Goal: Find contact information: Find contact information

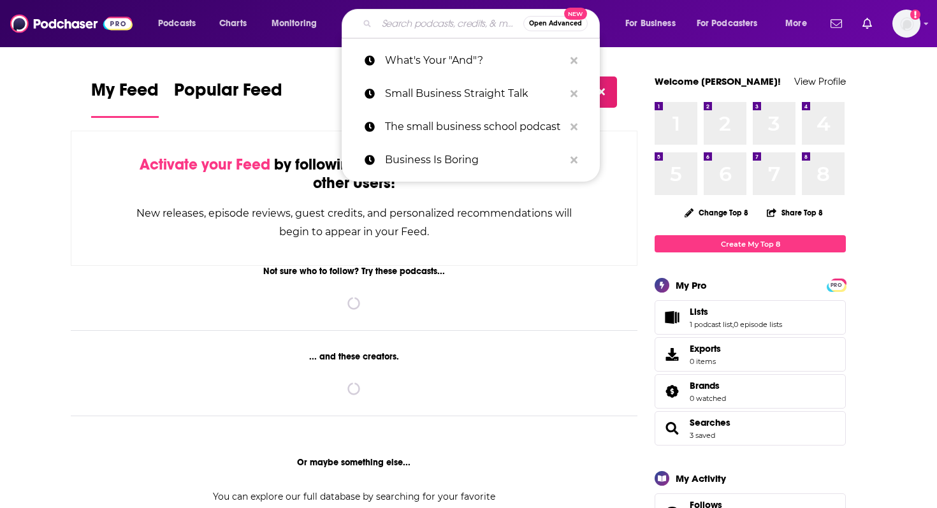
click at [438, 27] on input "Search podcasts, credits, & more..." at bounding box center [450, 23] width 147 height 20
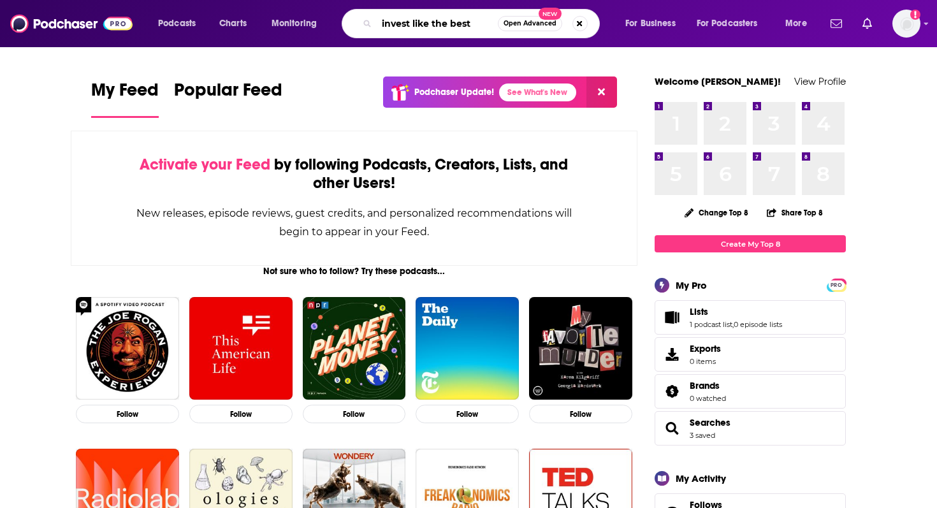
type input "invest like the best"
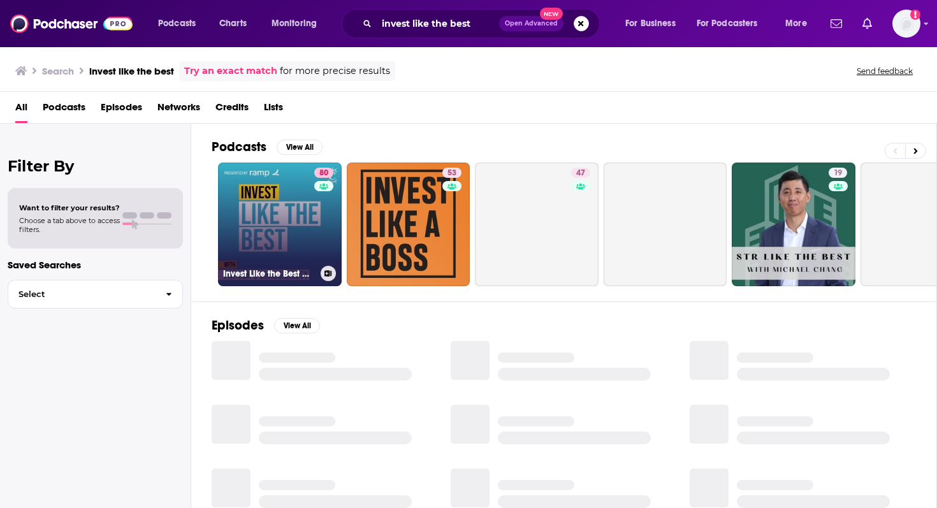
click at [318, 217] on div "80" at bounding box center [325, 217] width 22 height 98
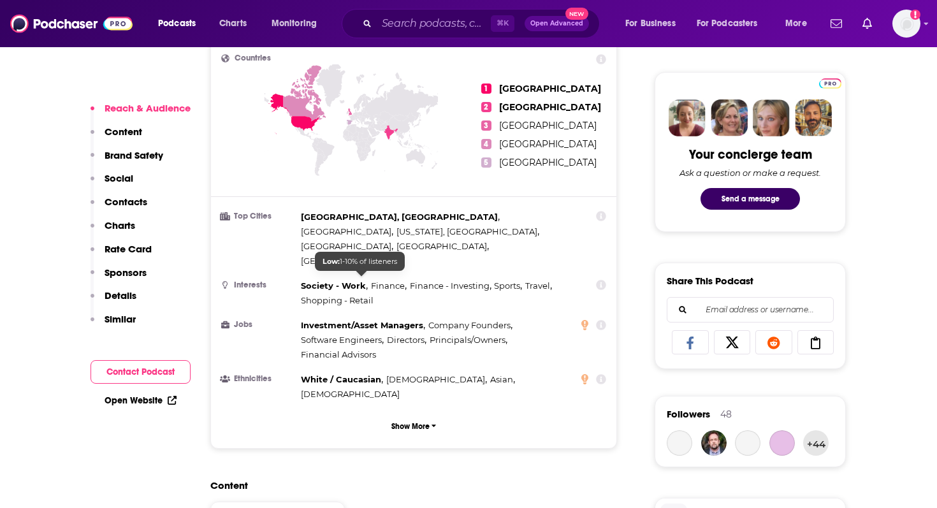
scroll to position [576, 0]
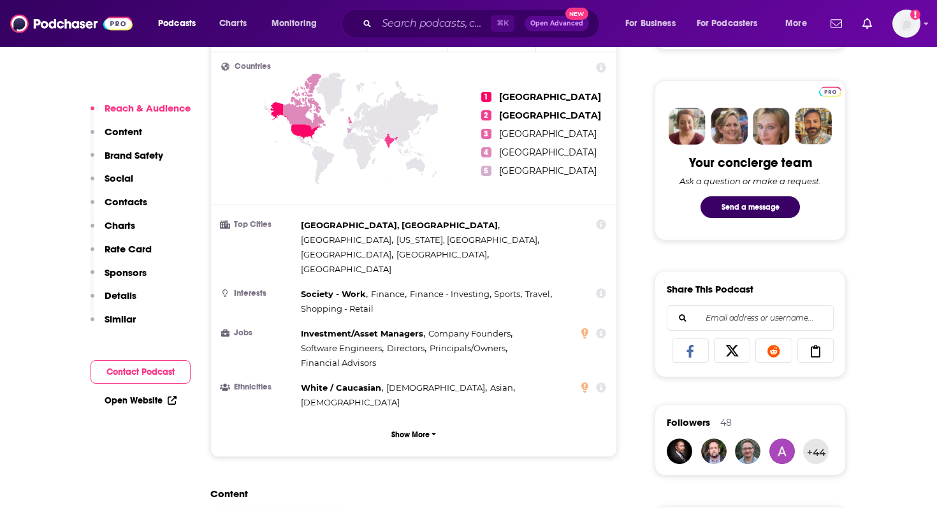
click at [131, 197] on p "Contacts" at bounding box center [126, 202] width 43 height 12
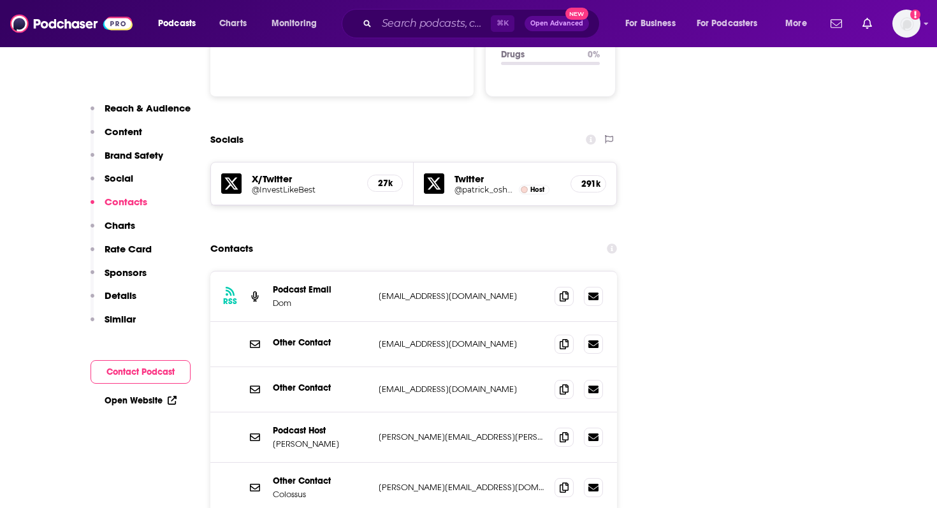
scroll to position [1401, 0]
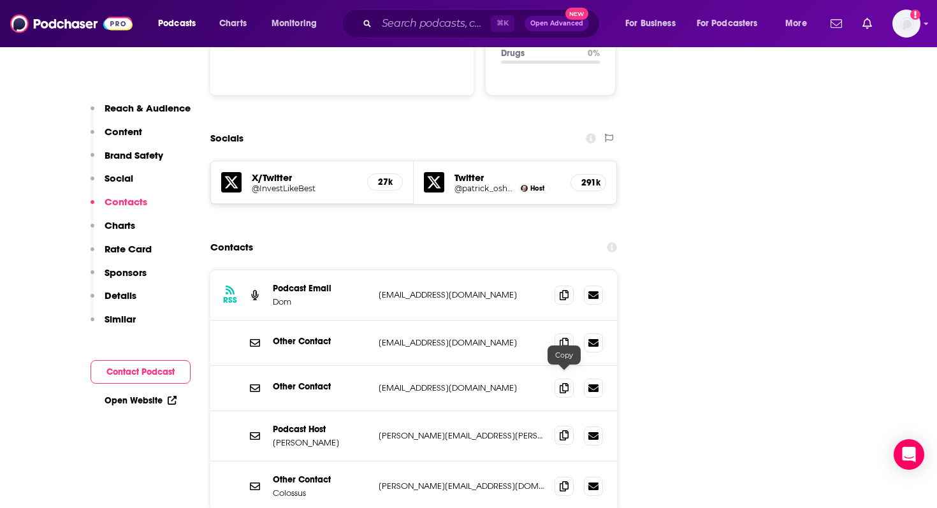
click at [569, 426] on span at bounding box center [563, 435] width 19 height 19
click at [565, 289] on icon at bounding box center [564, 294] width 9 height 10
drag, startPoint x: 361, startPoint y: 387, endPoint x: 301, endPoint y: 387, distance: 59.3
click at [301, 437] on p "[PERSON_NAME]" at bounding box center [321, 442] width 96 height 11
copy p "[PERSON_NAME]"
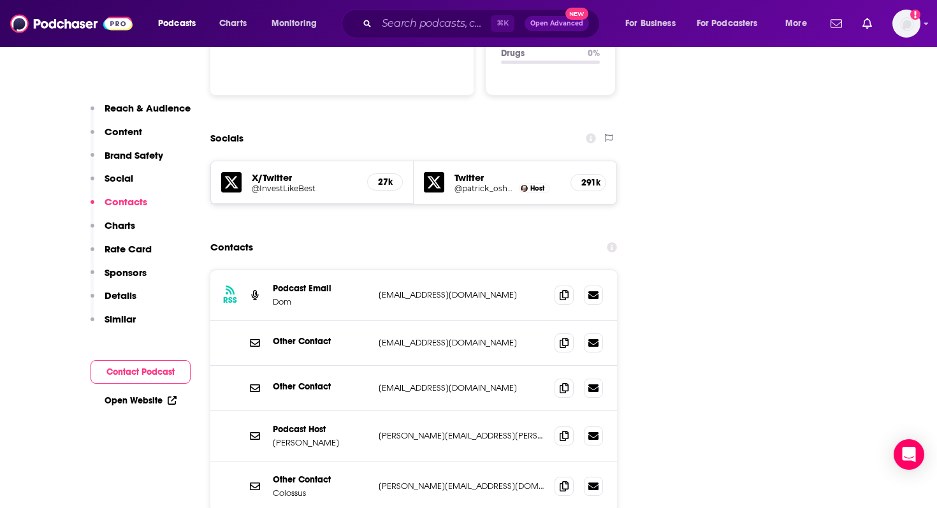
click at [602, 411] on div "Podcast Host [PERSON_NAME] [PERSON_NAME][EMAIL_ADDRESS][PERSON_NAME][DOMAIN_NAM…" at bounding box center [413, 436] width 407 height 50
click at [593, 431] on icon at bounding box center [593, 435] width 10 height 8
click at [558, 426] on span at bounding box center [563, 435] width 19 height 19
click at [412, 27] on input "Search podcasts, credits, & more..." at bounding box center [434, 23] width 114 height 20
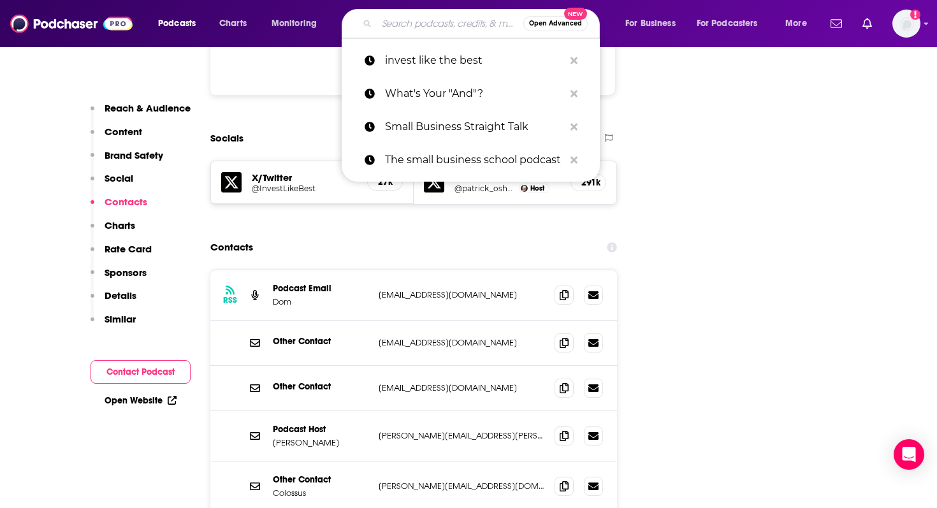
paste input "Village Global podcast"
type input "Village Global podcast"
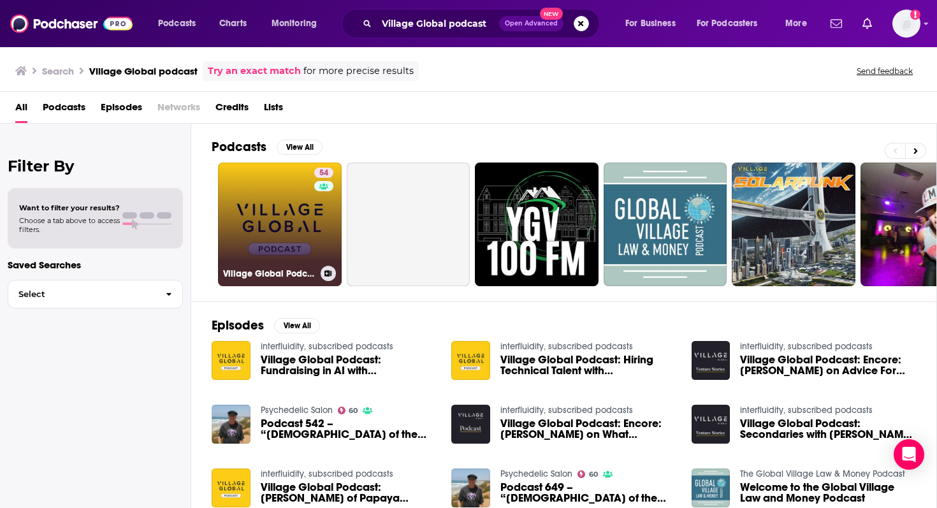
click at [300, 224] on link "54 Village Global Podcast" at bounding box center [280, 225] width 124 height 124
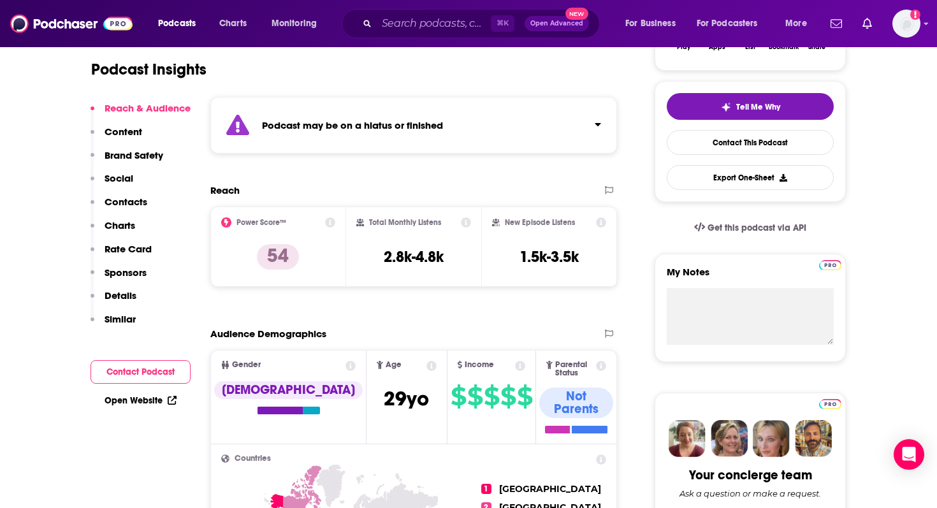
scroll to position [284, 0]
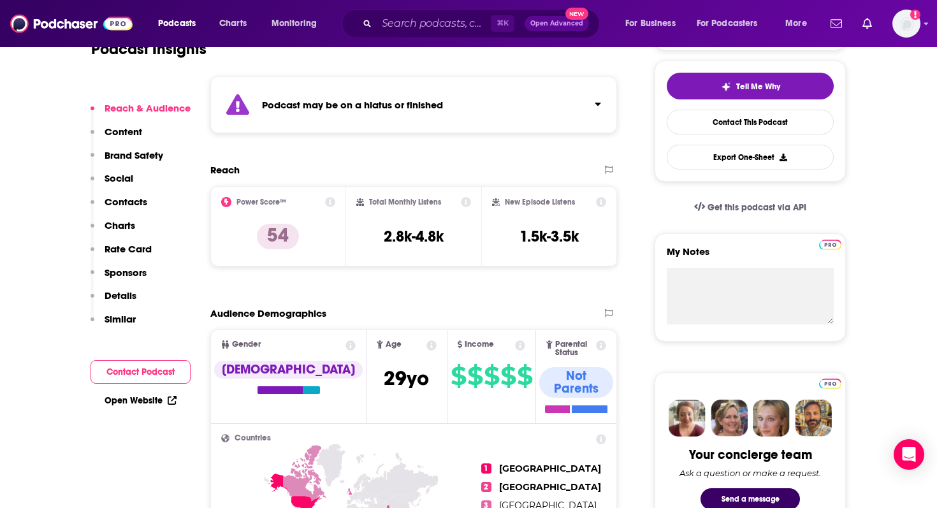
click at [598, 107] on icon "Click to expand status details" at bounding box center [598, 104] width 6 height 10
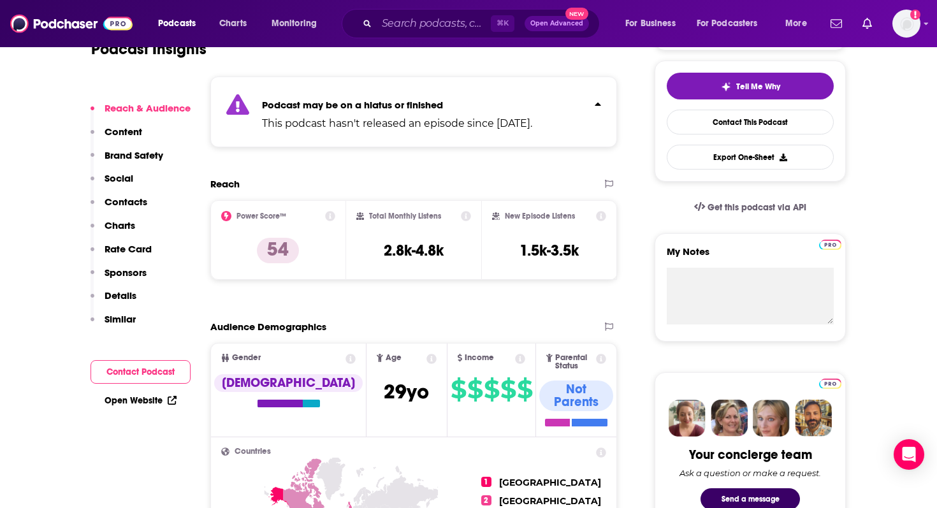
click at [132, 193] on button "Social" at bounding box center [112, 184] width 43 height 24
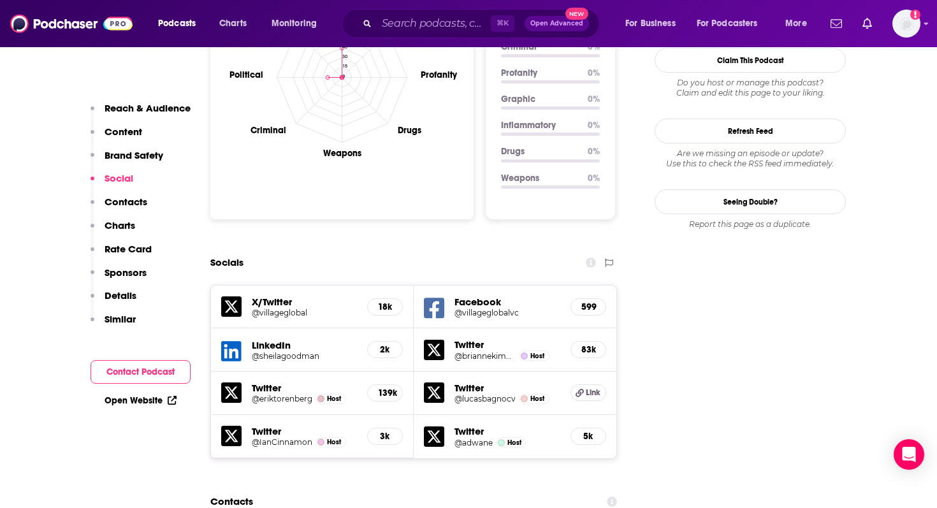
click at [137, 203] on p "Contacts" at bounding box center [126, 202] width 43 height 12
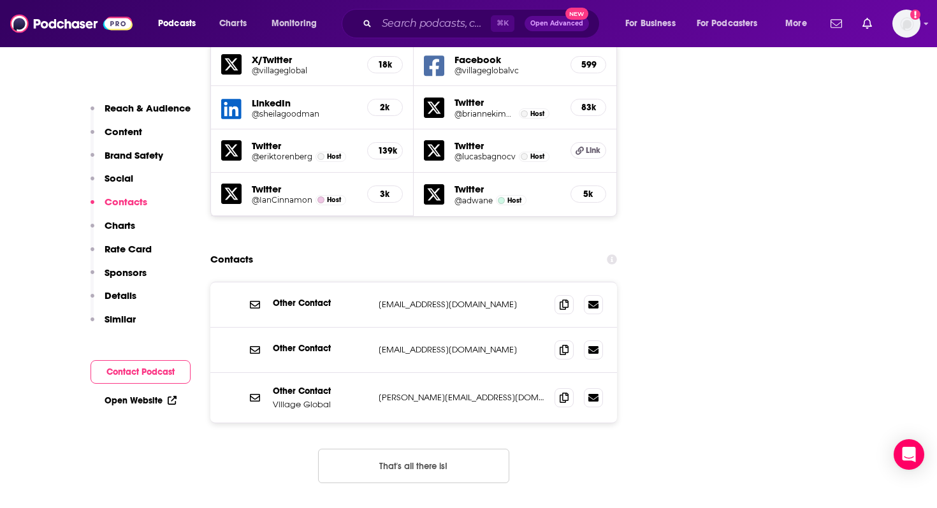
scroll to position [1612, 0]
click at [570, 294] on span at bounding box center [563, 303] width 19 height 19
click at [396, 25] on input "Search podcasts, credits, & more..." at bounding box center [434, 23] width 114 height 20
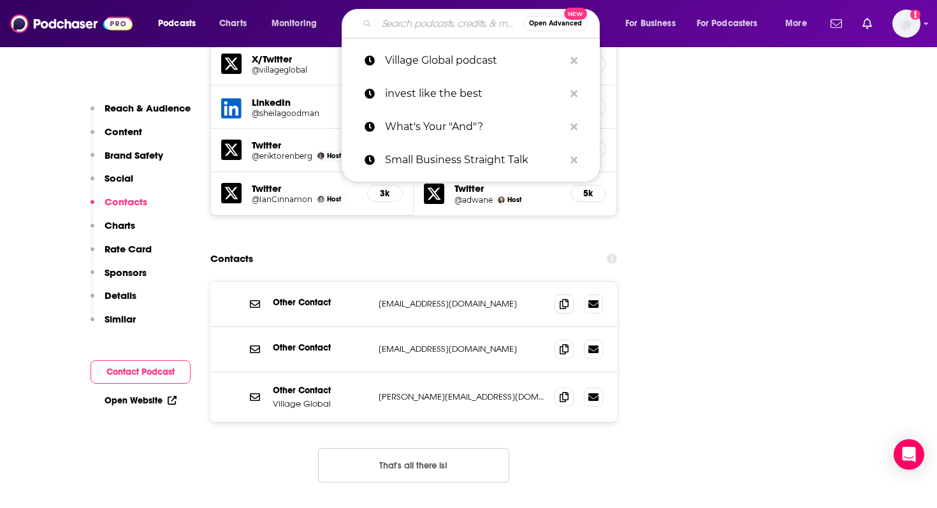
paste input "The AI-First Business Podcast"
type input "The AI-First Business Podcast"
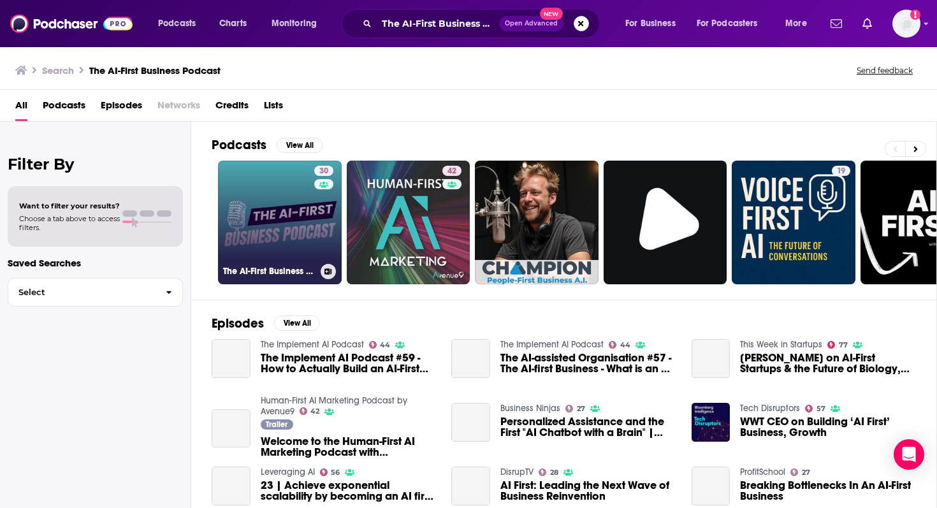
click at [300, 227] on link "30 The AI-First Business Podcast" at bounding box center [280, 223] width 124 height 124
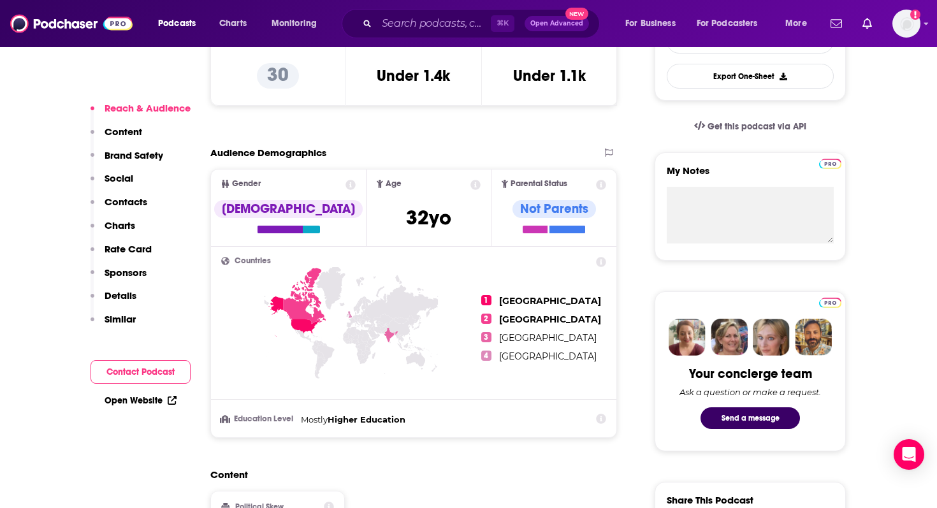
scroll to position [373, 0]
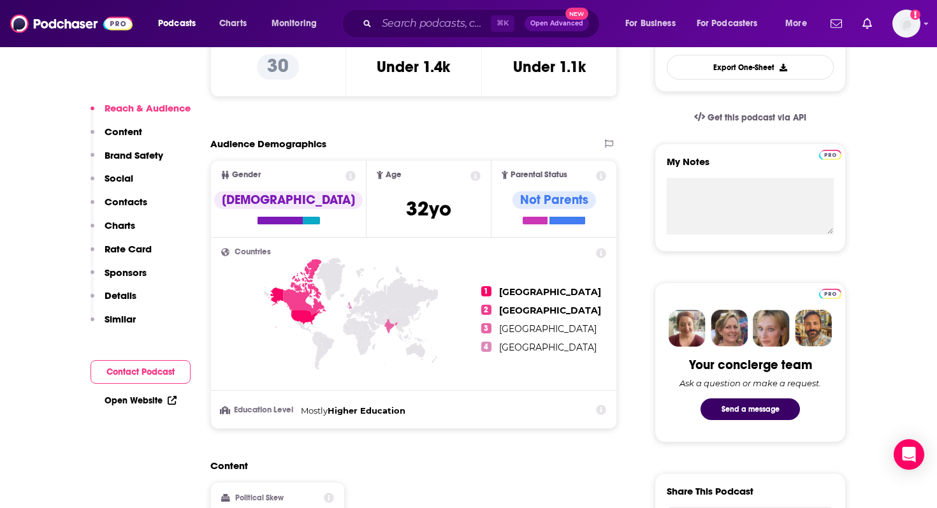
click at [131, 200] on p "Contacts" at bounding box center [126, 202] width 43 height 12
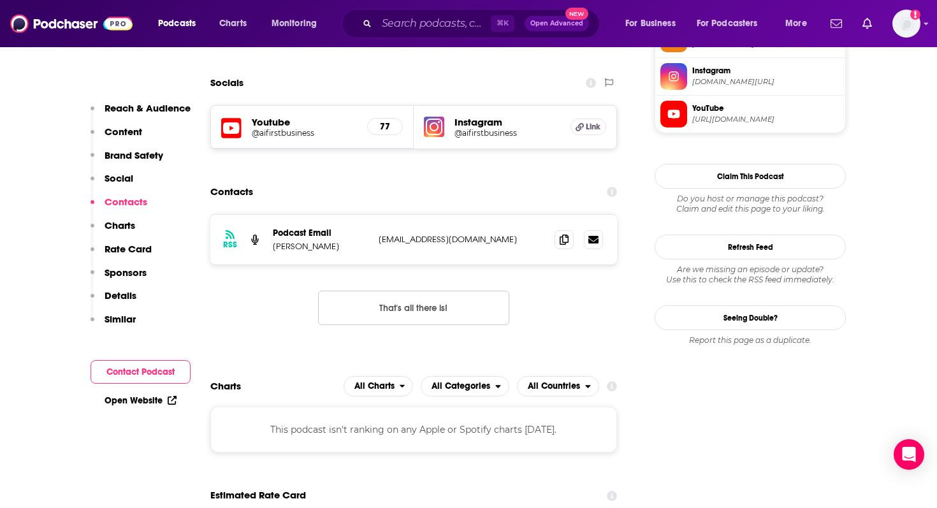
scroll to position [1001, 0]
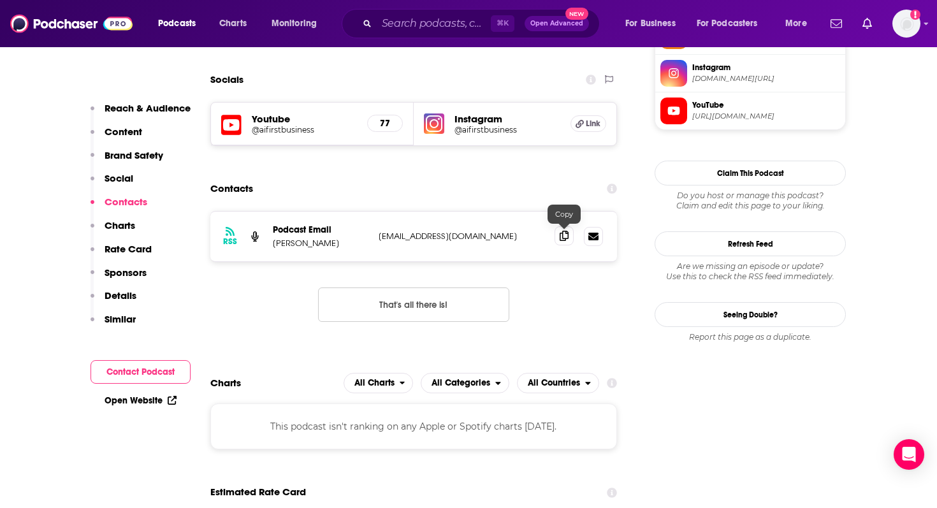
click at [563, 236] on icon at bounding box center [564, 236] width 9 height 10
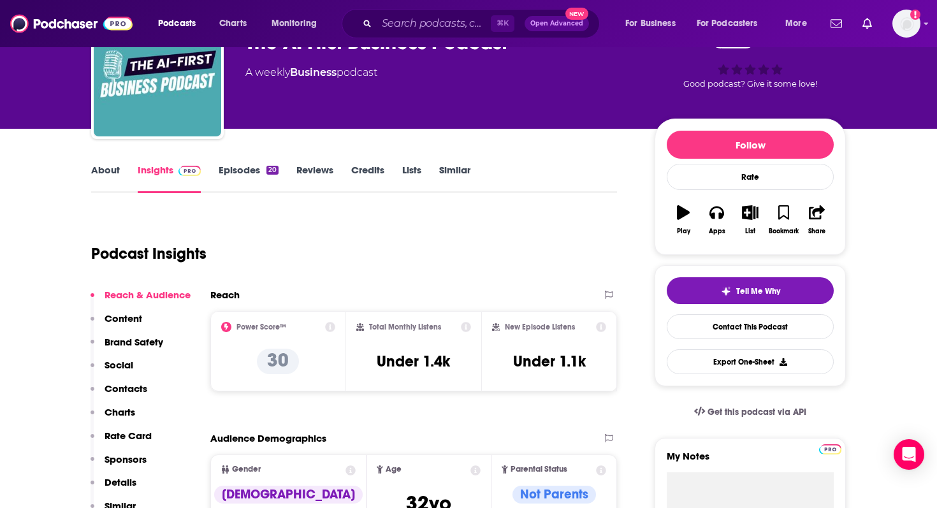
scroll to position [108, 0]
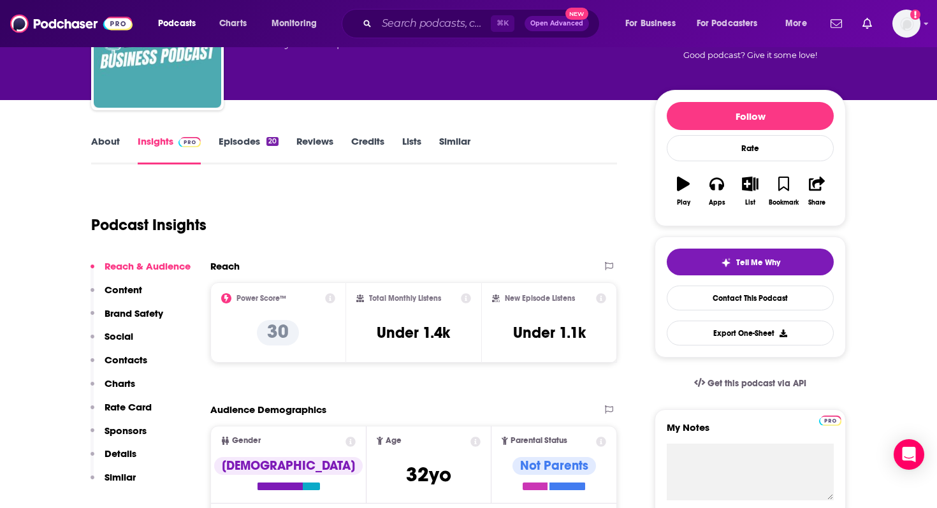
click at [113, 147] on link "About" at bounding box center [105, 149] width 29 height 29
